Goal: Information Seeking & Learning: Learn about a topic

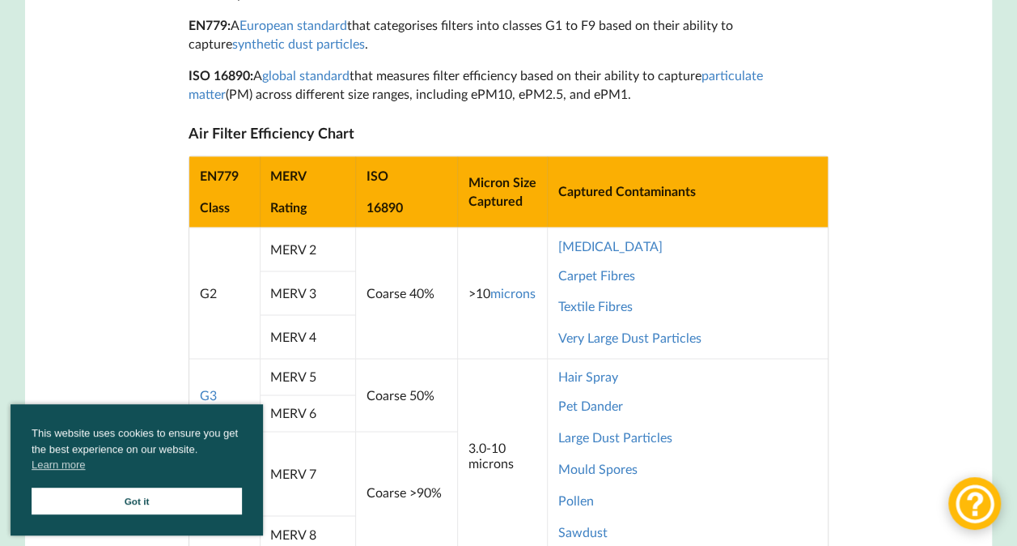
scroll to position [971, 0]
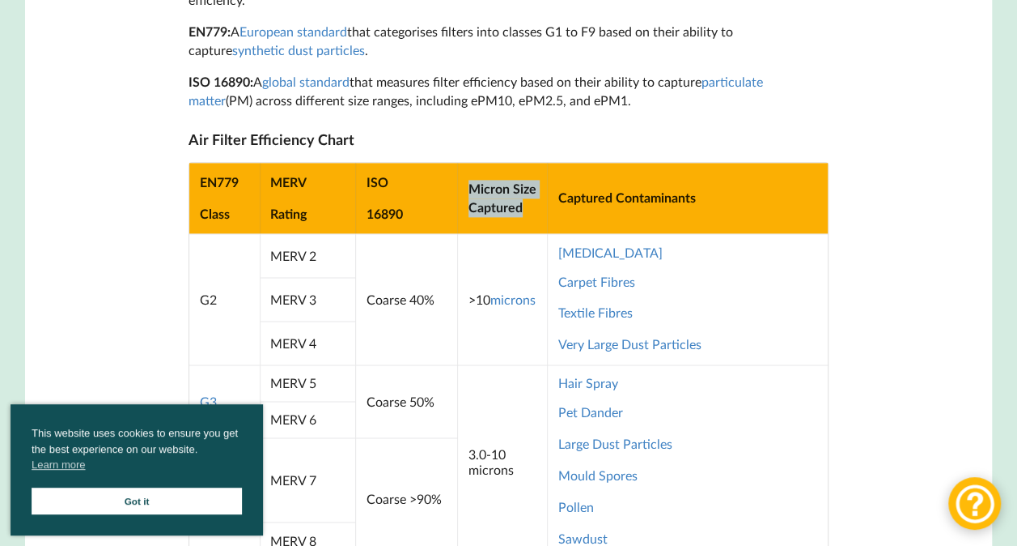
drag, startPoint x: 534, startPoint y: 217, endPoint x: 461, endPoint y: 195, distance: 76.1
click at [461, 195] on td "Micron Size Captured" at bounding box center [501, 198] width 89 height 70
copy b "Micron Size Captured"
click at [509, 353] on td ">10 microns" at bounding box center [501, 298] width 89 height 131
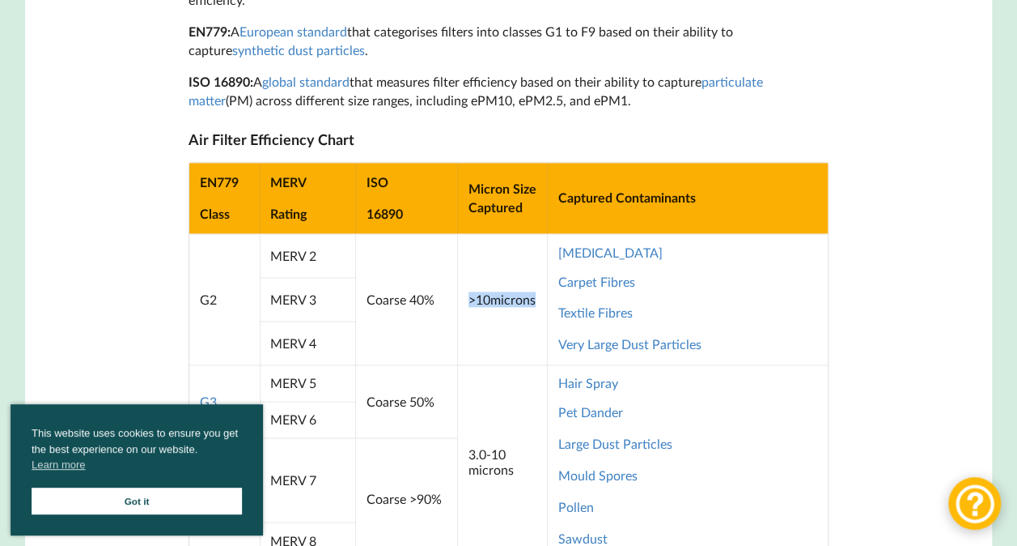
drag, startPoint x: 519, startPoint y: 312, endPoint x: 465, endPoint y: 298, distance: 56.2
click at [465, 298] on td ">10 microns" at bounding box center [501, 298] width 89 height 131
copy td ">10 microns"
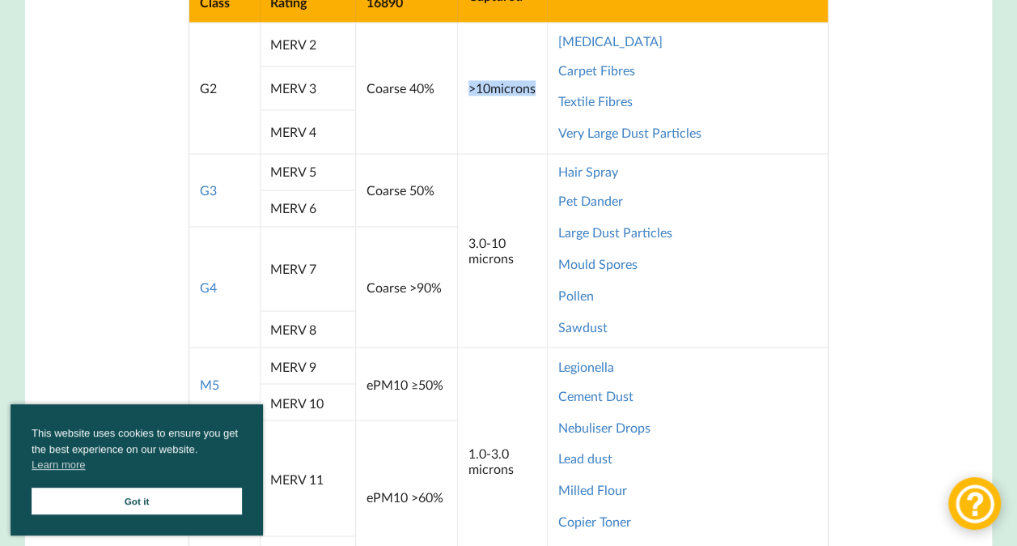
scroll to position [1214, 0]
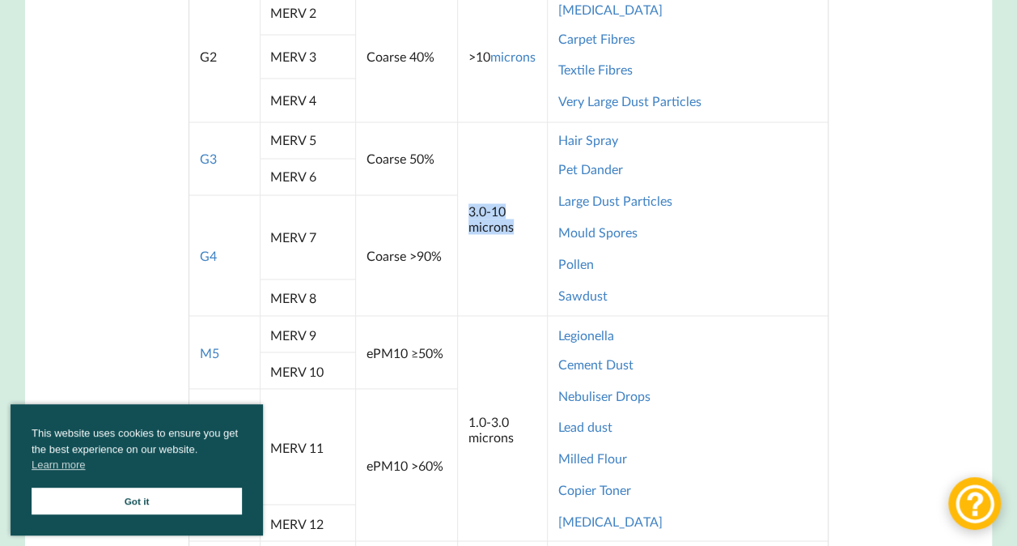
drag, startPoint x: 517, startPoint y: 233, endPoint x: 469, endPoint y: 219, distance: 49.9
click at [469, 219] on td "3.0-10 microns" at bounding box center [501, 217] width 89 height 193
copy td "3.0-10 microns"
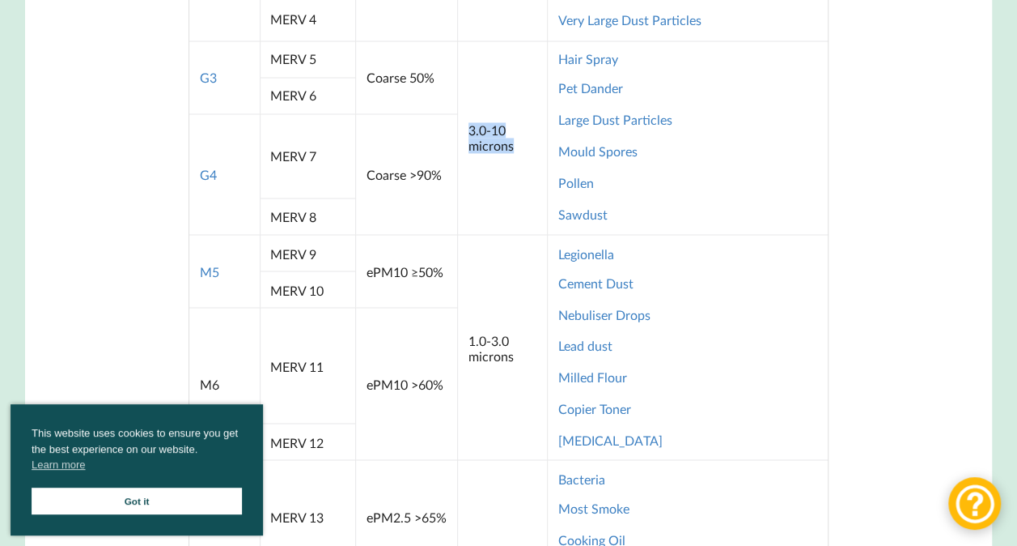
scroll to position [1376, 0]
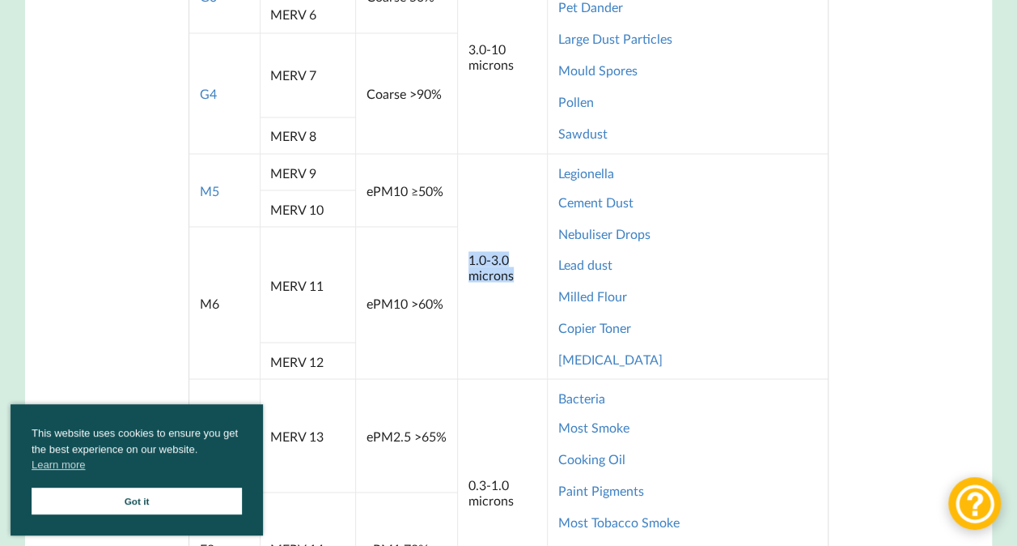
drag, startPoint x: 525, startPoint y: 283, endPoint x: 468, endPoint y: 268, distance: 59.5
click at [468, 268] on td "1.0-3.0 microns" at bounding box center [501, 265] width 89 height 225
click at [492, 269] on td "1.0-3.0 microns" at bounding box center [501, 265] width 89 height 225
click at [500, 306] on td "1.0-3.0 microns" at bounding box center [501, 265] width 89 height 225
drag, startPoint x: 517, startPoint y: 282, endPoint x: 464, endPoint y: 260, distance: 57.7
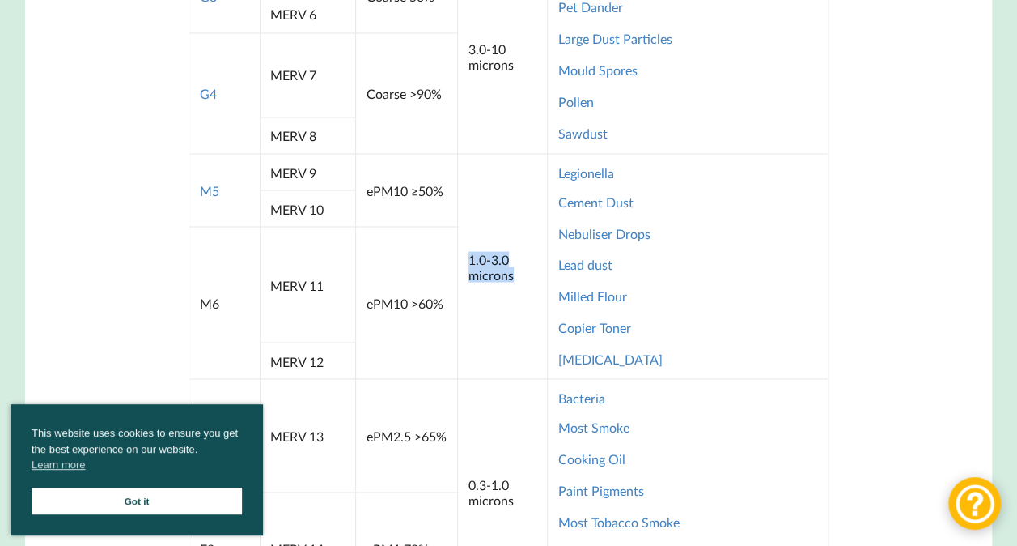
click at [464, 260] on td "1.0-3.0 microns" at bounding box center [501, 265] width 89 height 225
copy td "1.0-3.0 microns"
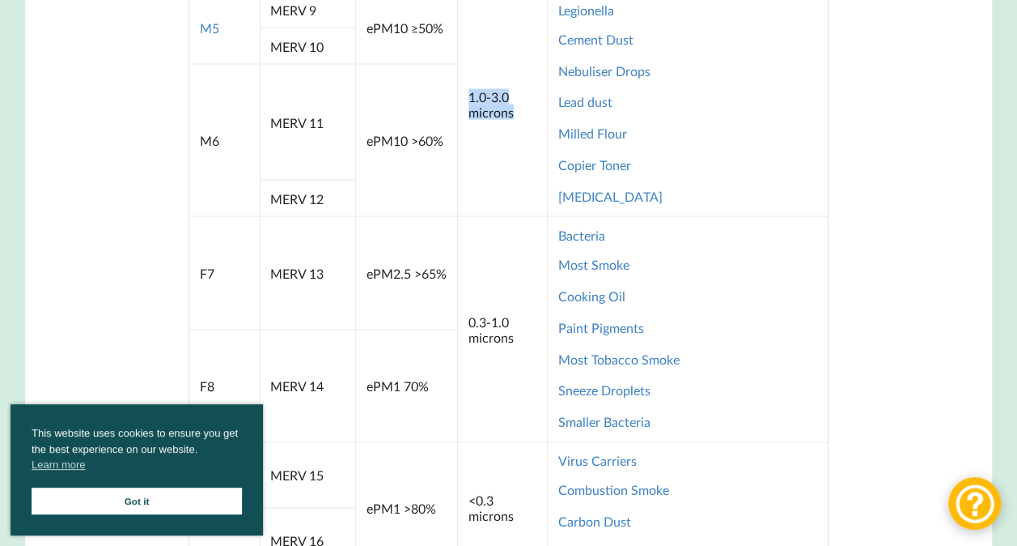
scroll to position [1619, 0]
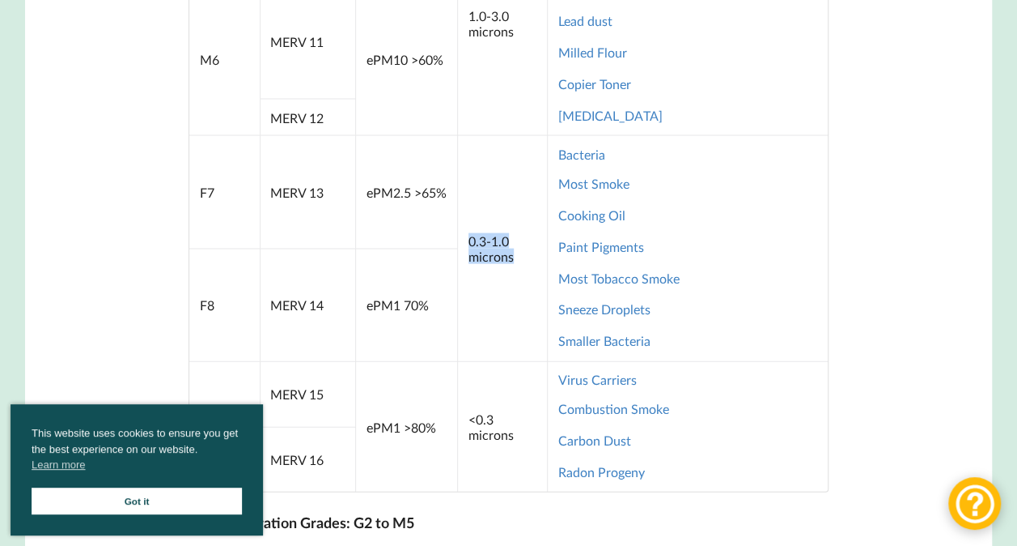
drag, startPoint x: 524, startPoint y: 266, endPoint x: 468, endPoint y: 252, distance: 58.5
click at [468, 252] on td "0.3-1.0 microns" at bounding box center [501, 247] width 89 height 225
copy td "0.3-1.0 microns"
drag, startPoint x: 524, startPoint y: 442, endPoint x: 468, endPoint y: 427, distance: 58.5
click at [468, 427] on td "<0.3 microns" at bounding box center [501, 426] width 89 height 131
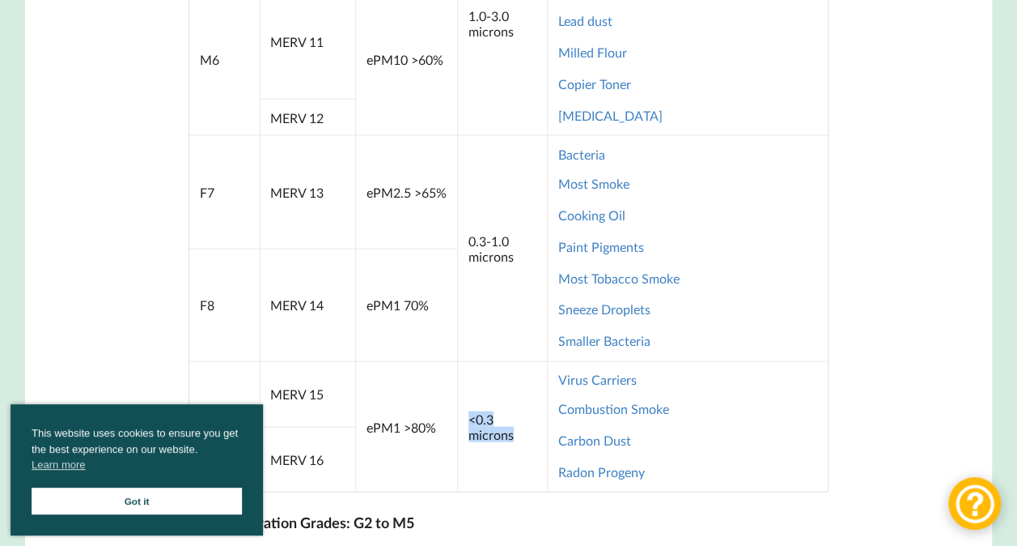
copy td "<0.3 microns"
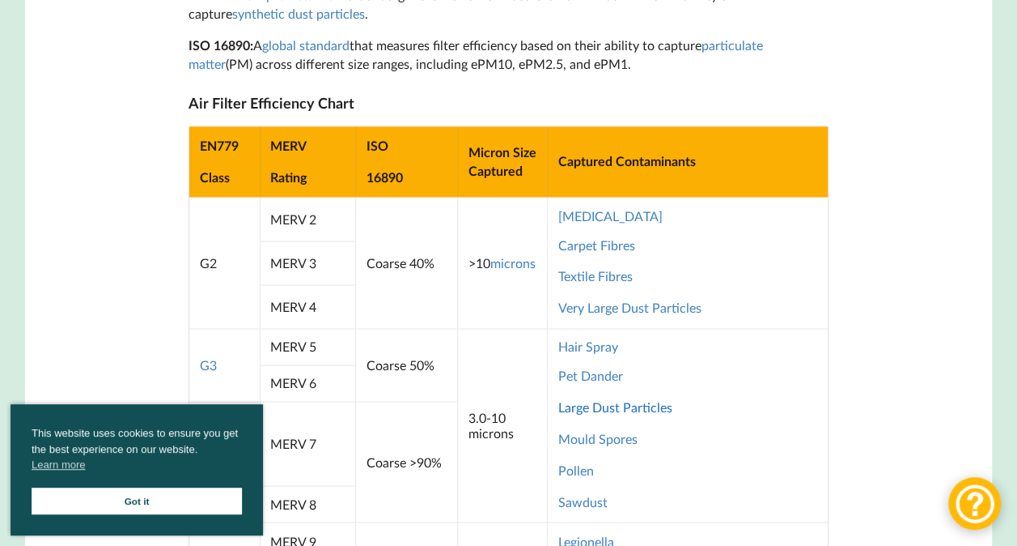
scroll to position [971, 0]
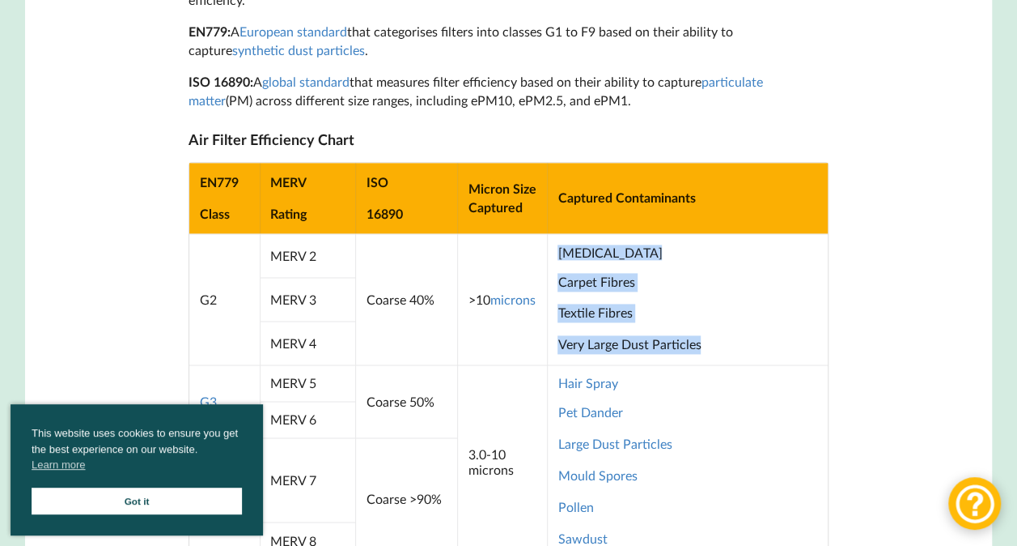
drag, startPoint x: 721, startPoint y: 359, endPoint x: 547, endPoint y: 259, distance: 200.5
click at [547, 259] on td "Dust Mites Carpet Fibres Textile Fibres Very Large Dust Particles" at bounding box center [687, 298] width 281 height 131
copy td "Dust Mites Carpet Fibres Textile Fibres Very Large Dust Particles"
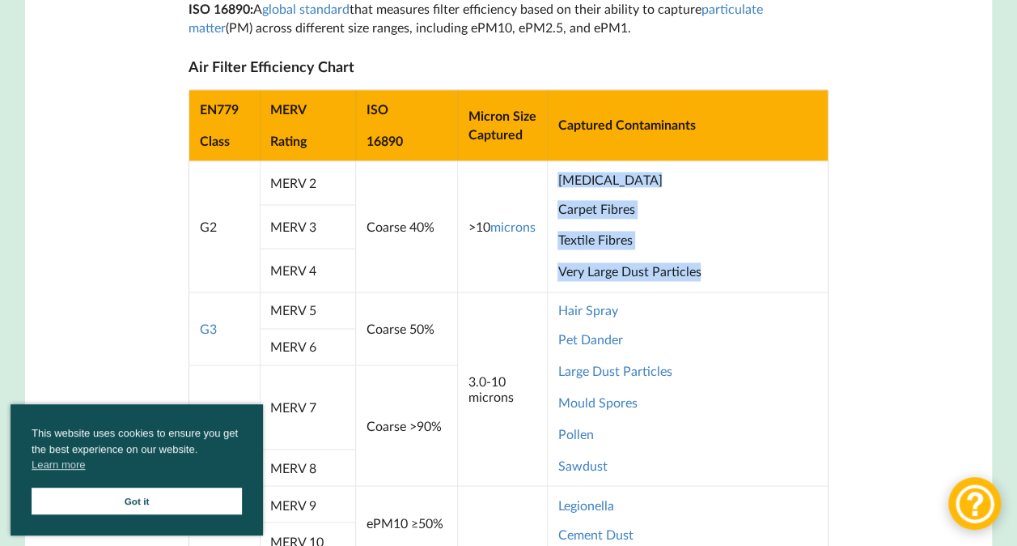
scroll to position [1214, 0]
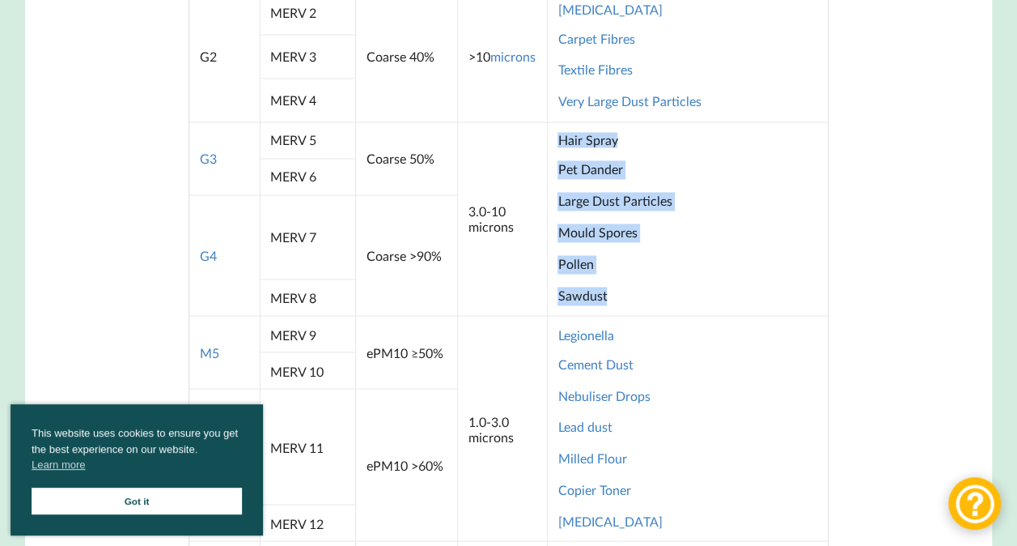
drag, startPoint x: 648, startPoint y: 308, endPoint x: 562, endPoint y: 151, distance: 178.6
click at [562, 151] on td "Hair Spray Pet Dander Large Dust Particles Mould Spores Pollen Sawdust" at bounding box center [687, 217] width 281 height 193
copy td "Hair Spray Pet Dander Large Dust Particles Mould Spores Pollen Sawdust"
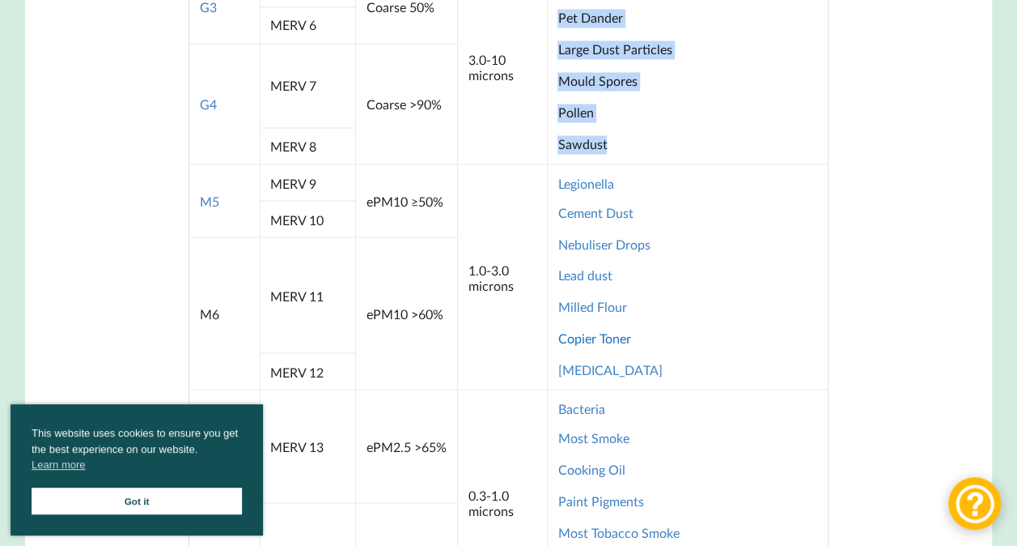
scroll to position [1376, 0]
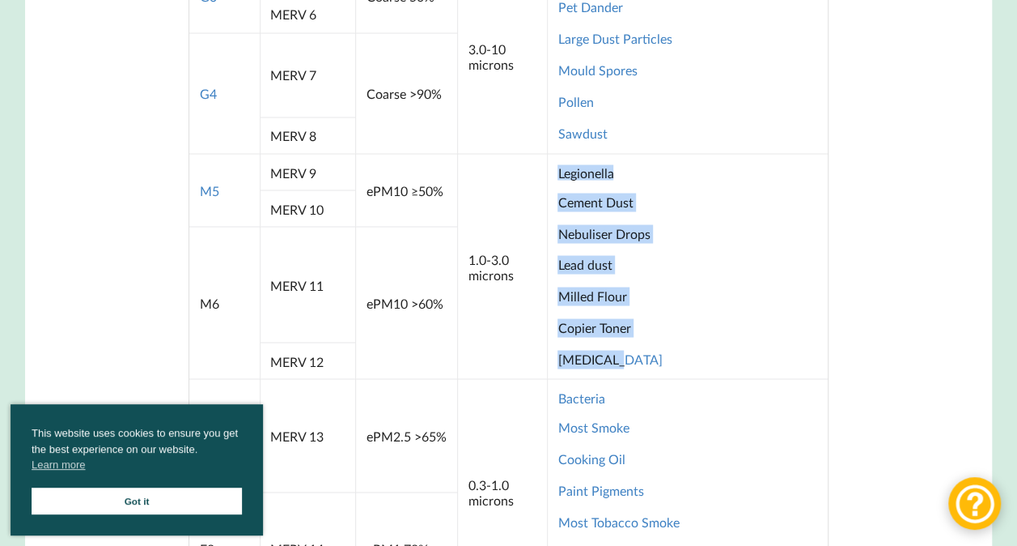
drag, startPoint x: 637, startPoint y: 370, endPoint x: 552, endPoint y: 178, distance: 209.8
click at [552, 178] on td "Legionella Cement Dust Nebuliser Drops Lead dust Milled Flour Copier Toner Coal…" at bounding box center [687, 265] width 281 height 225
copy td "Legionella Cement Dust Nebuliser Drops Lead dust Milled Flour Copier Toner Coal…"
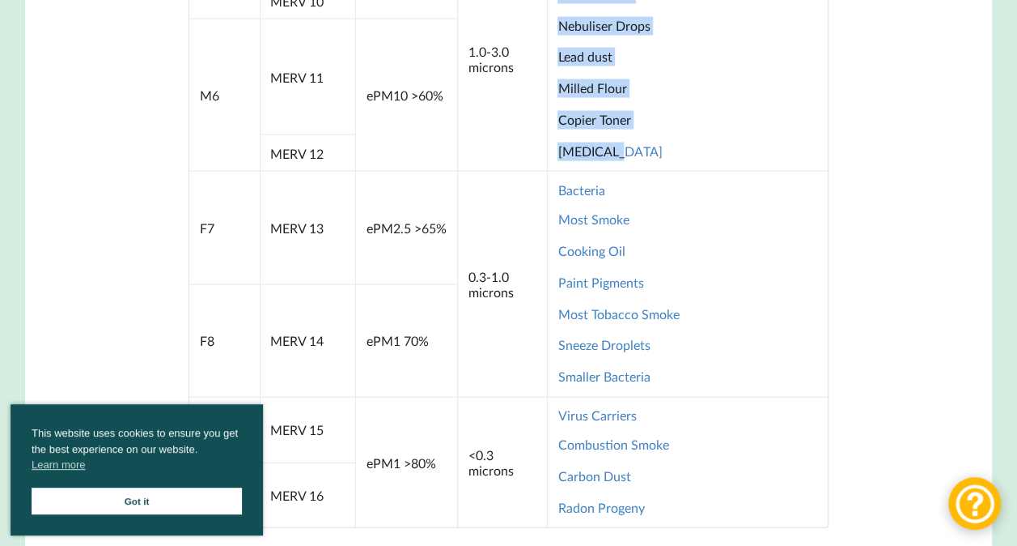
scroll to position [1619, 0]
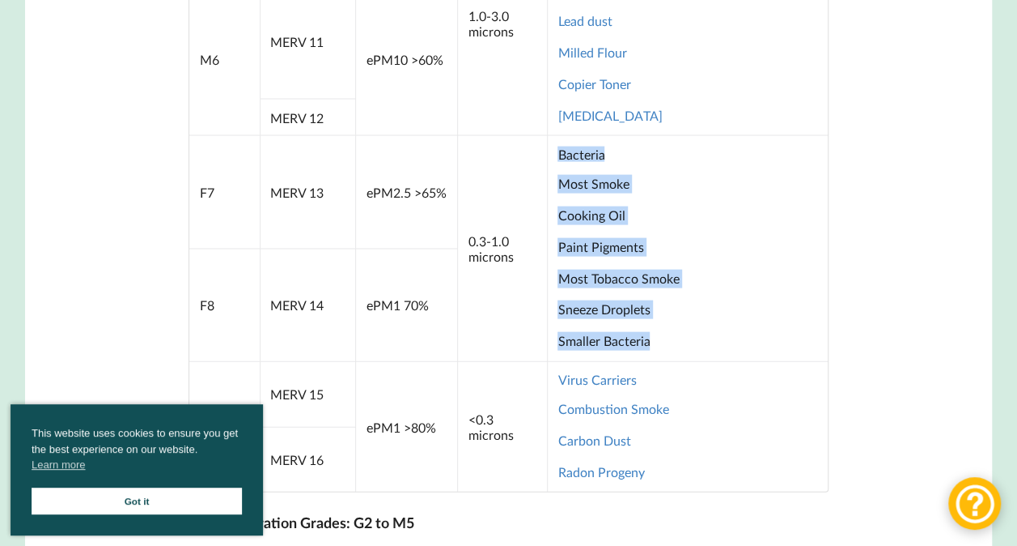
drag, startPoint x: 669, startPoint y: 355, endPoint x: 560, endPoint y: 161, distance: 222.2
click at [560, 161] on td "Bacteria Most Smoke Cooking Oil Paint Pigments Most Tobacco Smoke Sneeze Drople…" at bounding box center [687, 247] width 281 height 225
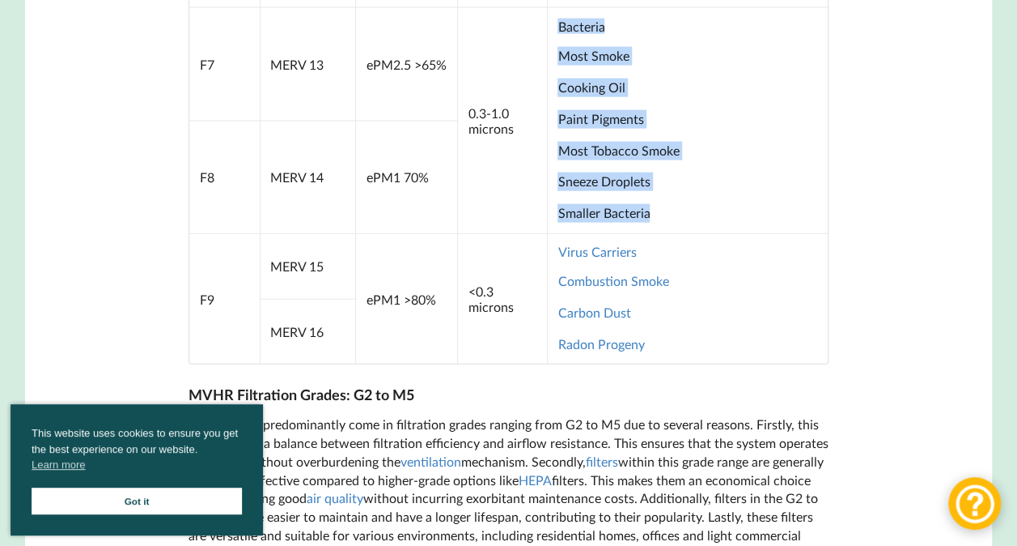
scroll to position [1781, 0]
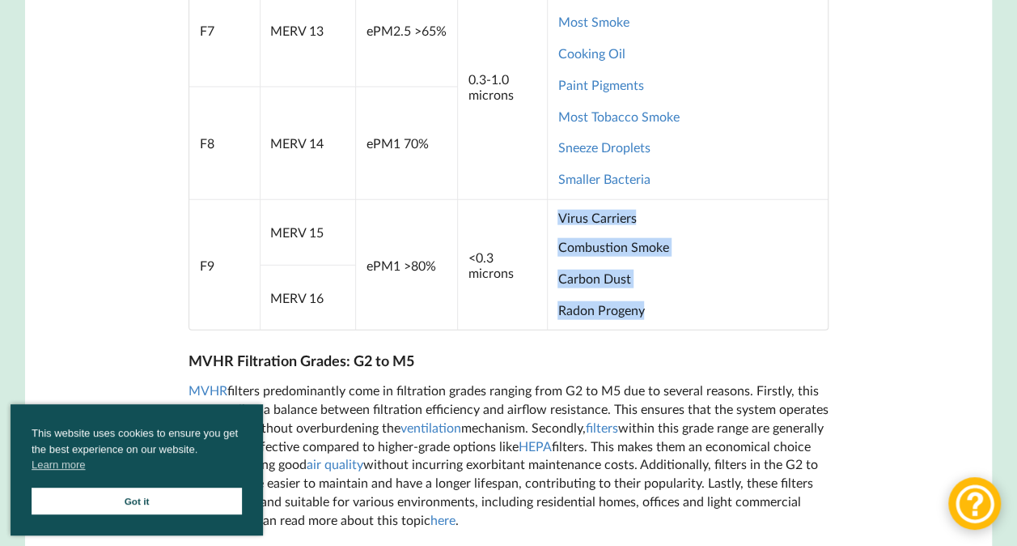
drag, startPoint x: 669, startPoint y: 326, endPoint x: 561, endPoint y: 226, distance: 147.8
click at [561, 226] on td "Virus Carriers Combustion Smoke Carbon Dust Radon Progeny" at bounding box center [687, 264] width 281 height 131
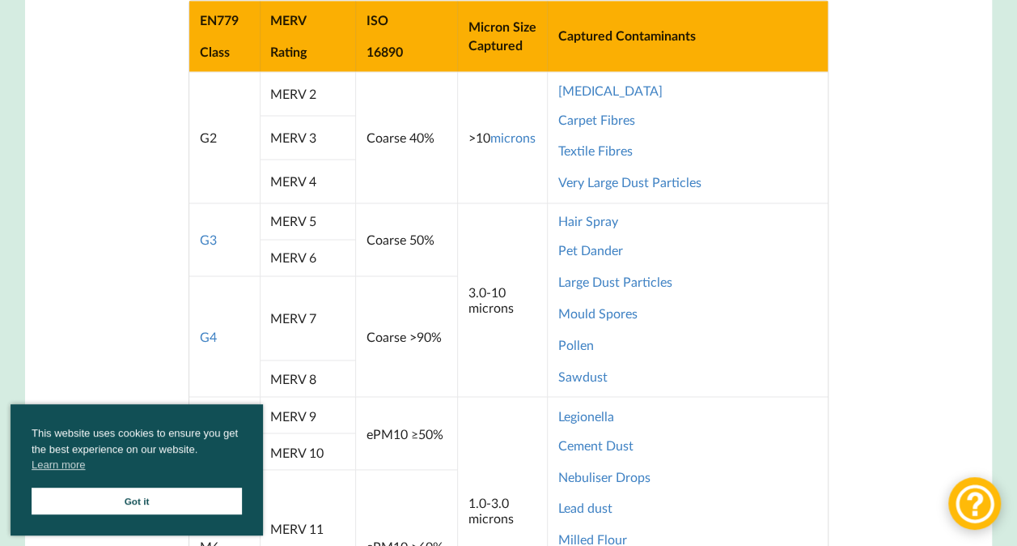
scroll to position [728, 0]
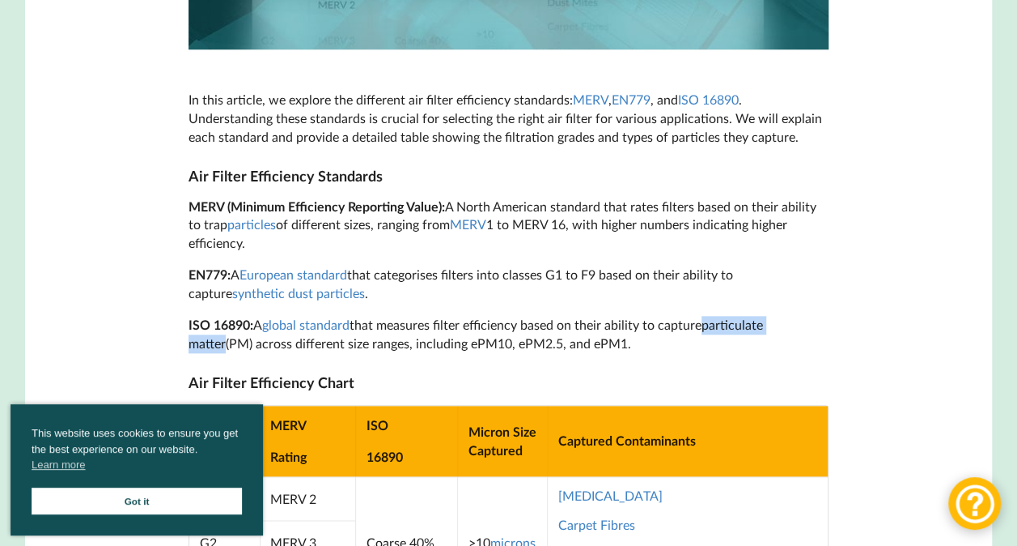
drag, startPoint x: 861, startPoint y: 338, endPoint x: 712, endPoint y: 338, distance: 148.9
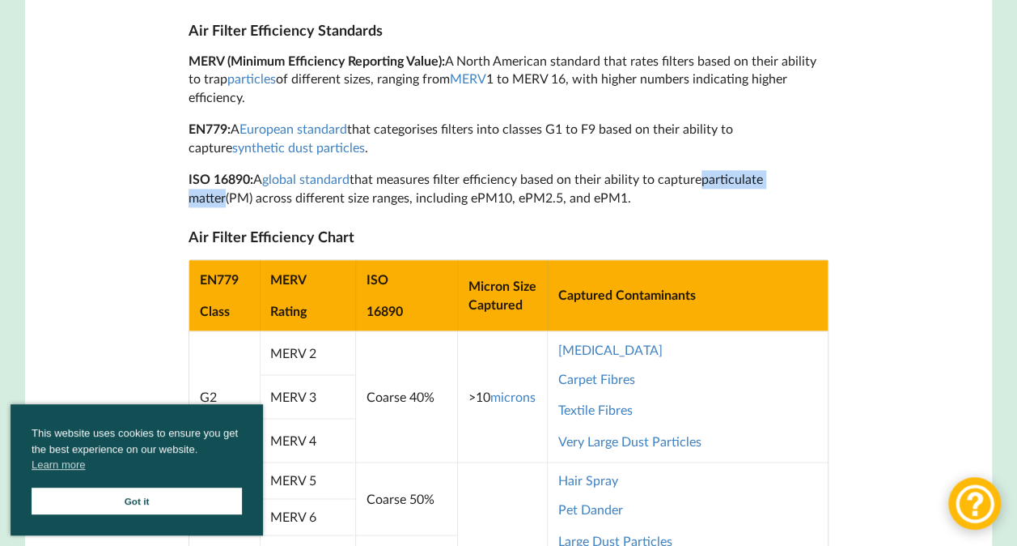
scroll to position [890, 0]
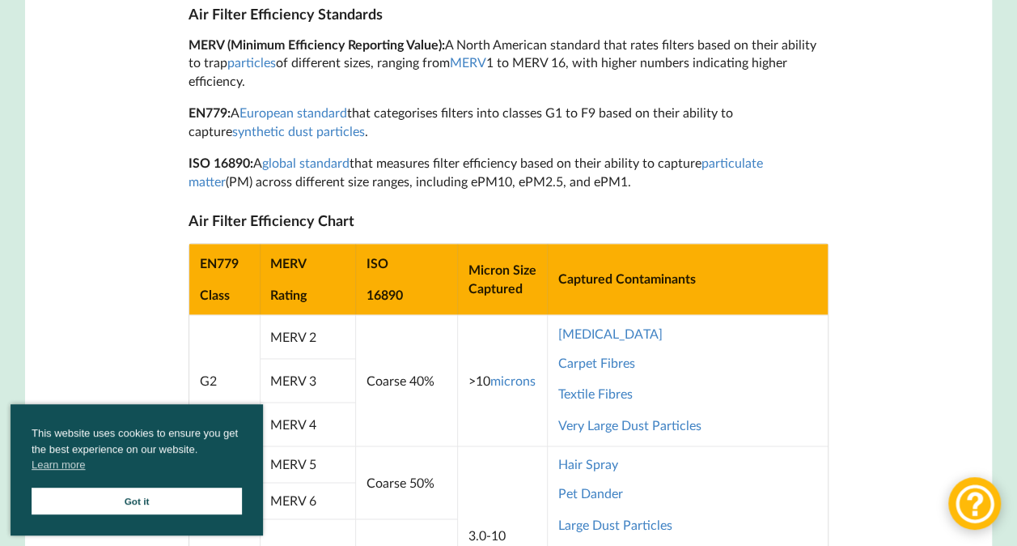
drag, startPoint x: 664, startPoint y: 173, endPoint x: 834, endPoint y: 184, distance: 169.5
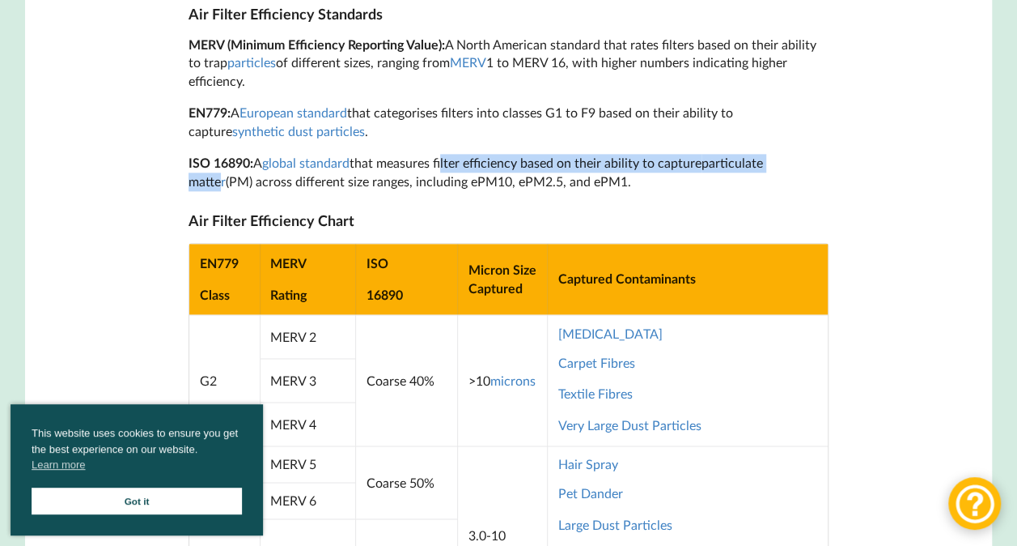
drag, startPoint x: 444, startPoint y: 172, endPoint x: 809, endPoint y: 178, distance: 365.9
click at [809, 178] on p "ISO 16890: A global standard that measures filter efficiency based on their abi…" at bounding box center [509, 172] width 640 height 37
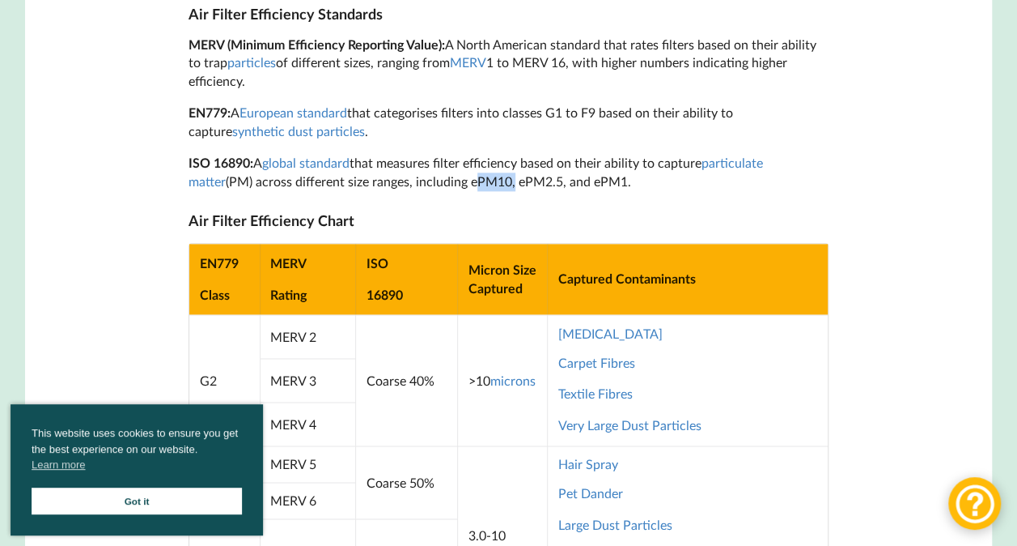
drag, startPoint x: 435, startPoint y: 188, endPoint x: 473, endPoint y: 188, distance: 38.8
click at [473, 188] on p "ISO 16890: A global standard that measures filter efficiency based on their abi…" at bounding box center [509, 172] width 640 height 37
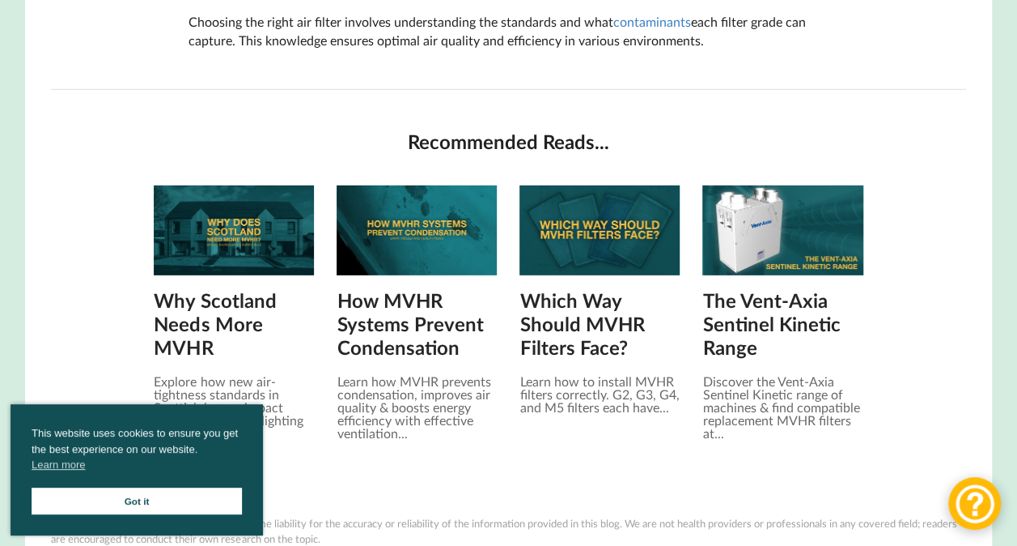
scroll to position [2428, 0]
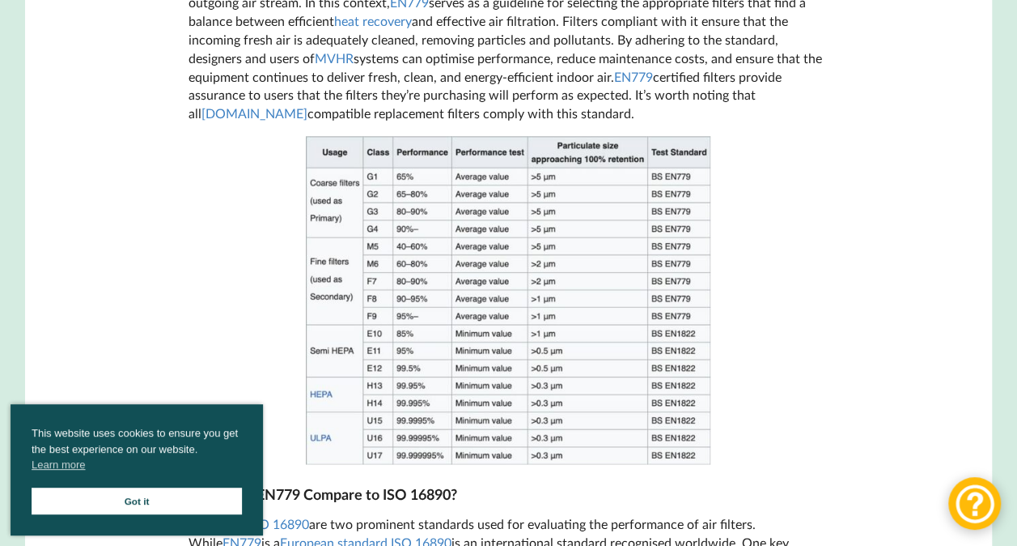
scroll to position [971, 0]
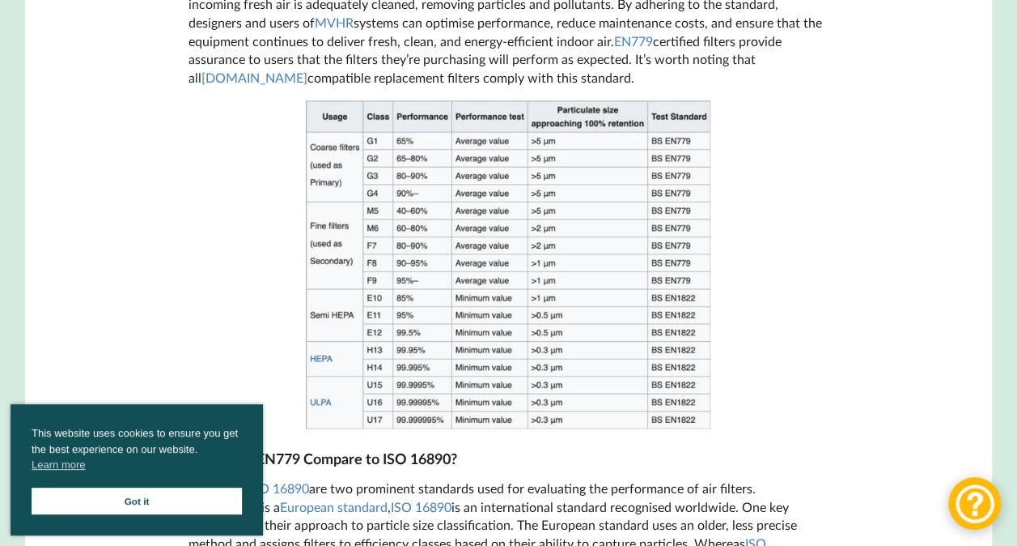
drag, startPoint x: 345, startPoint y: 193, endPoint x: 310, endPoint y: 165, distance: 44.4
click at [310, 165] on img at bounding box center [508, 264] width 405 height 328
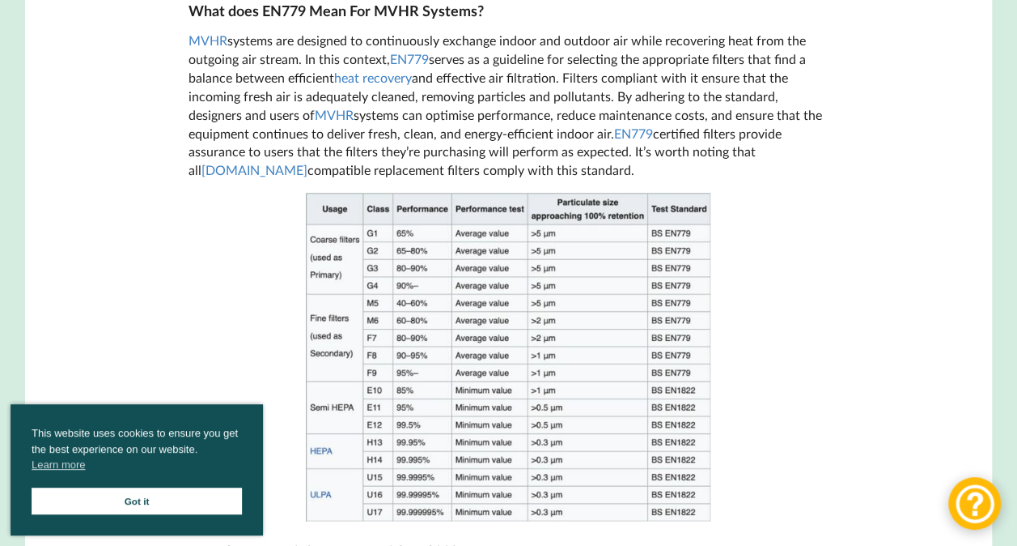
scroll to position [1052, 0]
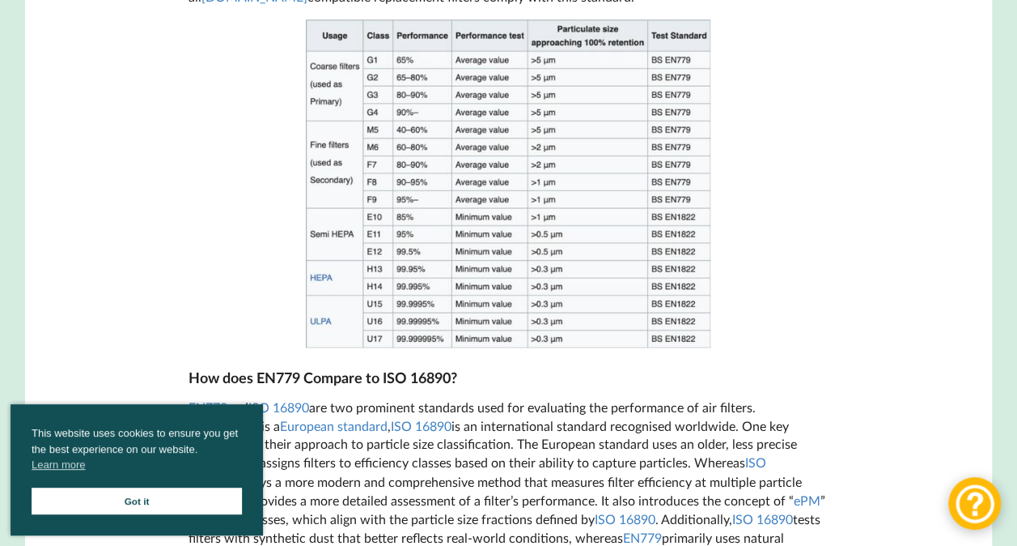
click at [526, 251] on img at bounding box center [508, 183] width 405 height 328
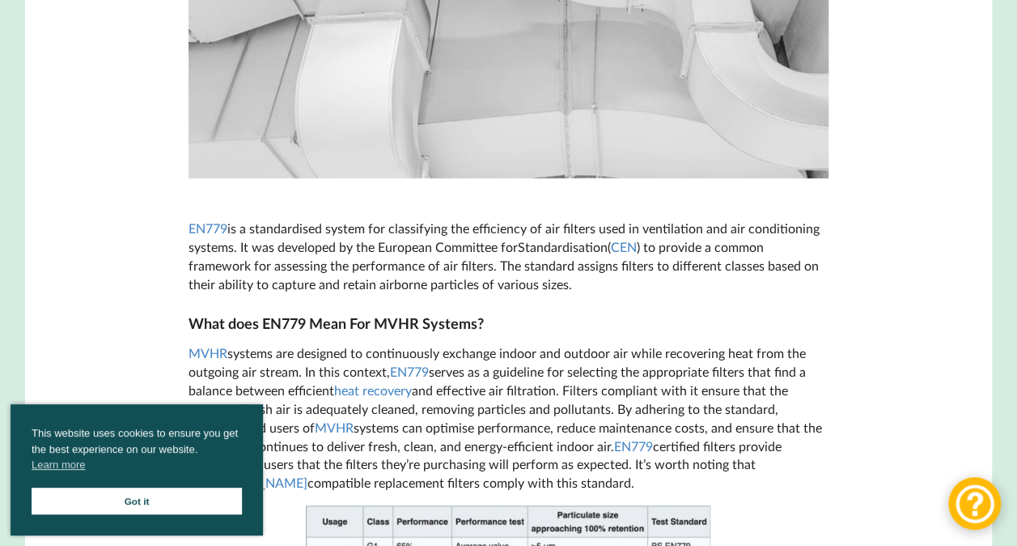
scroll to position [809, 0]
